Goal: Task Accomplishment & Management: Manage account settings

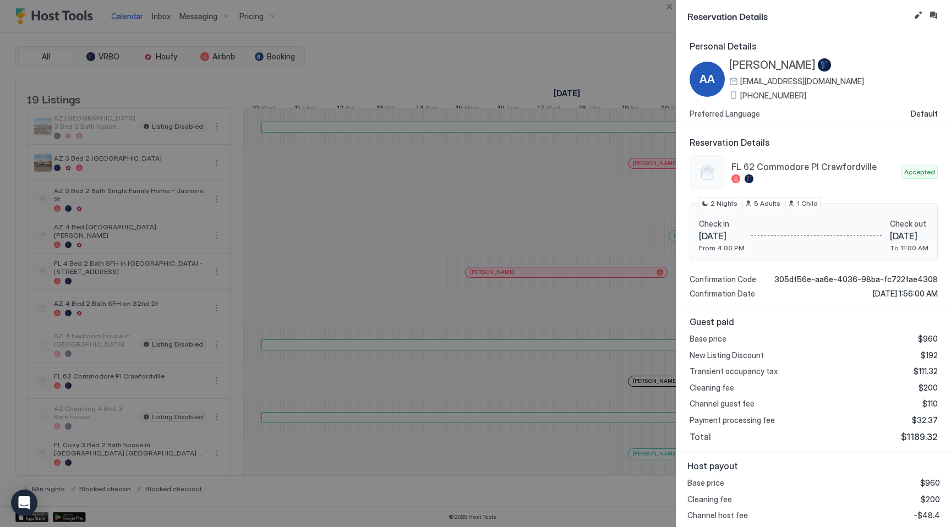
scroll to position [19, 0]
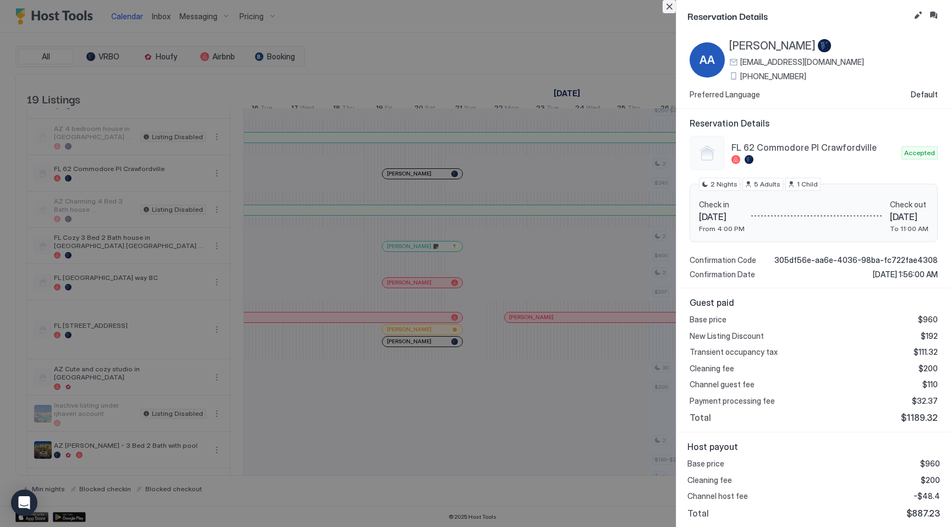
click at [671, 6] on button "Close" at bounding box center [668, 6] width 13 height 13
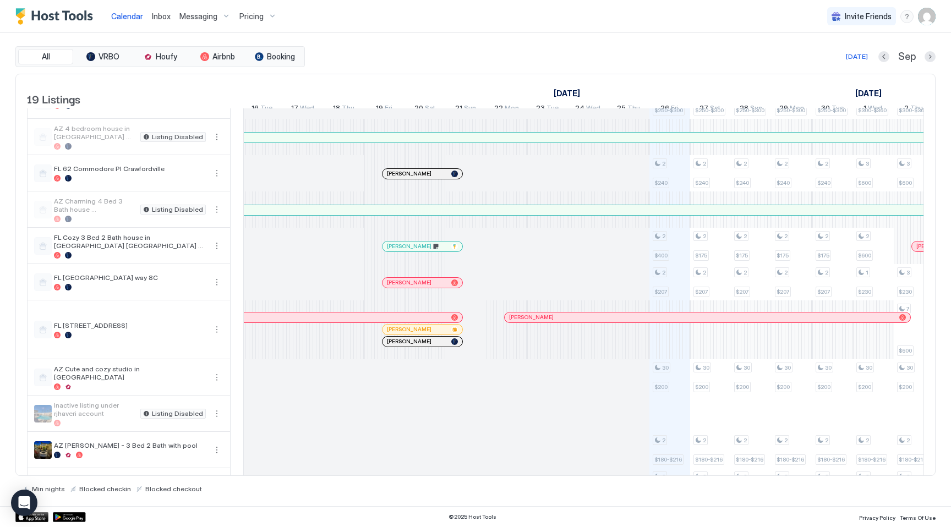
scroll to position [0, 0]
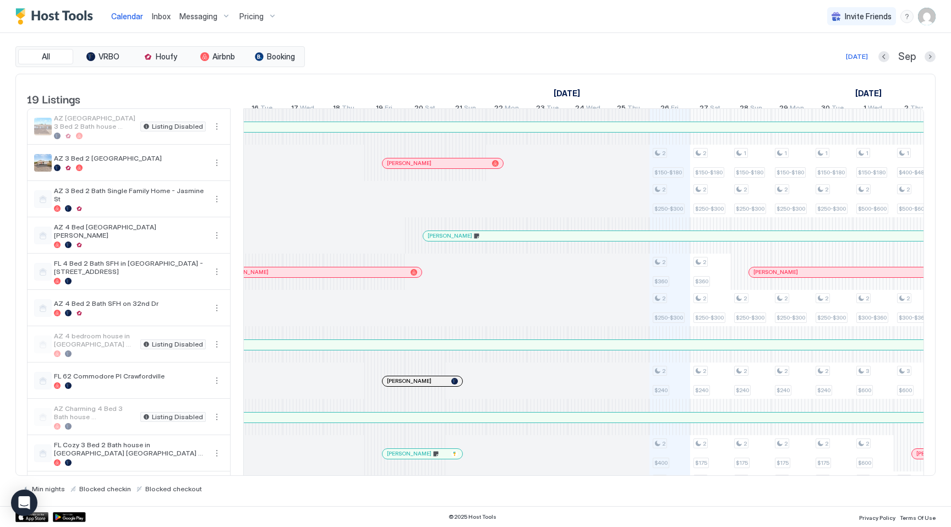
click at [156, 21] on link "Inbox" at bounding box center [161, 16] width 19 height 12
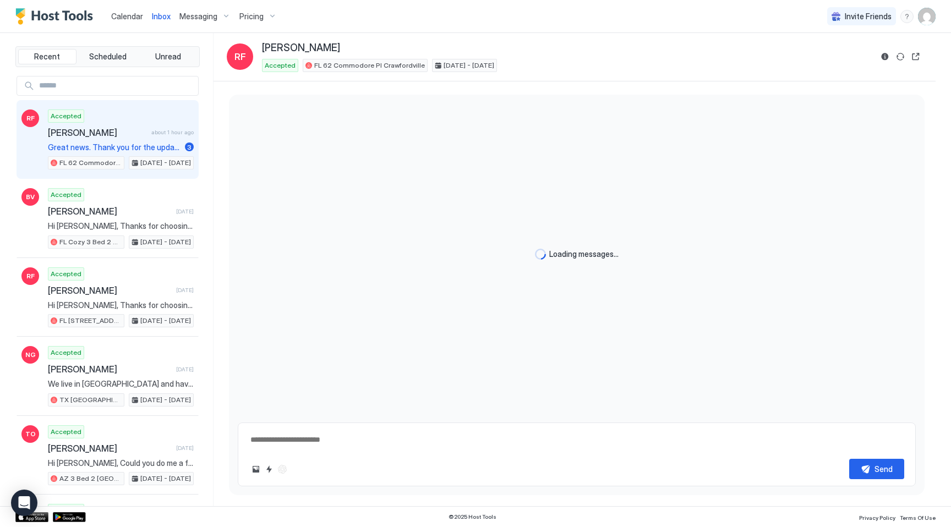
type textarea "*"
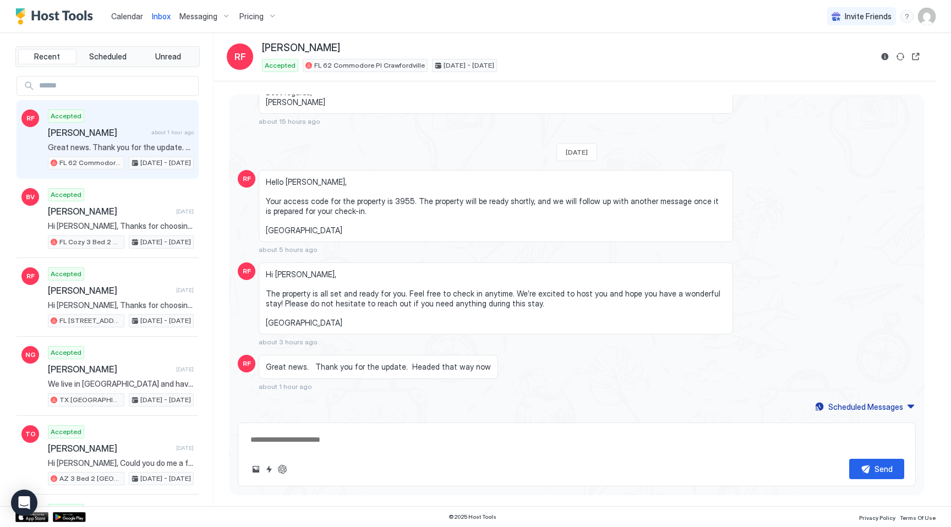
click at [119, 140] on div "Accepted [PERSON_NAME] about 1 hour ago Great news. Thank you for the update. H…" at bounding box center [121, 139] width 146 height 61
click at [260, 12] on span "Pricing" at bounding box center [251, 17] width 24 height 10
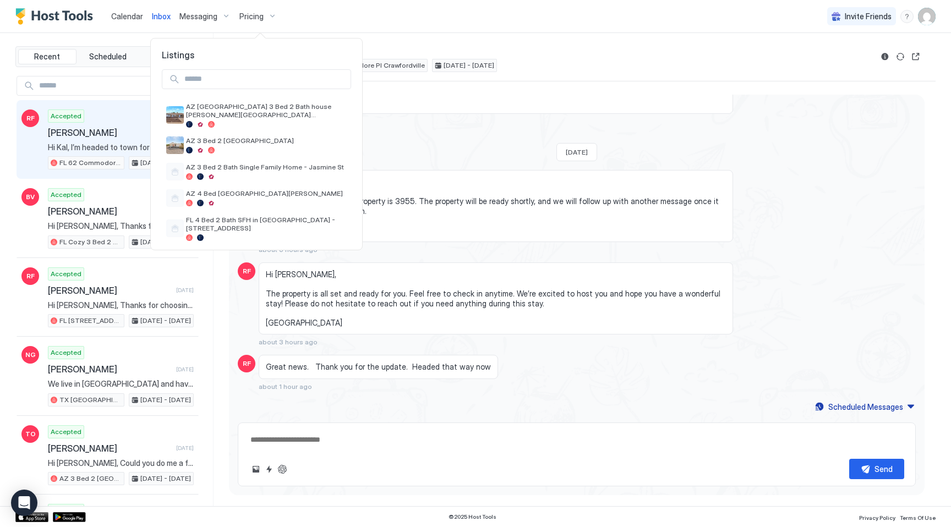
click at [240, 85] on input "Input Field" at bounding box center [265, 79] width 171 height 19
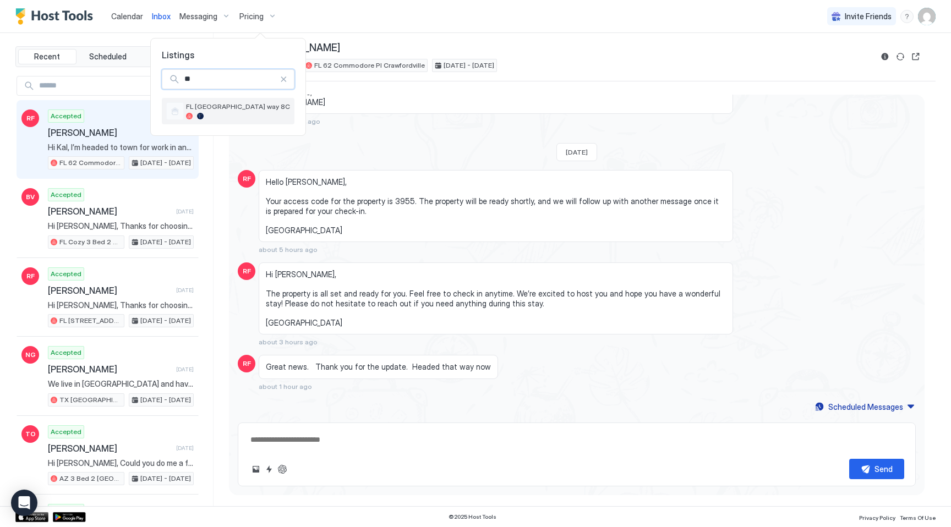
type input "**"
click at [220, 115] on div at bounding box center [238, 116] width 104 height 7
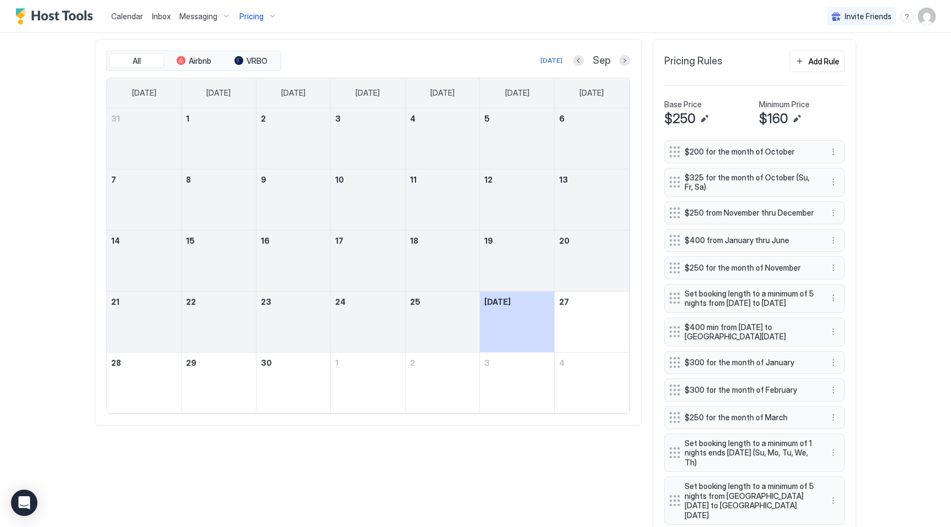
scroll to position [419, 0]
